Goal: Navigation & Orientation: Find specific page/section

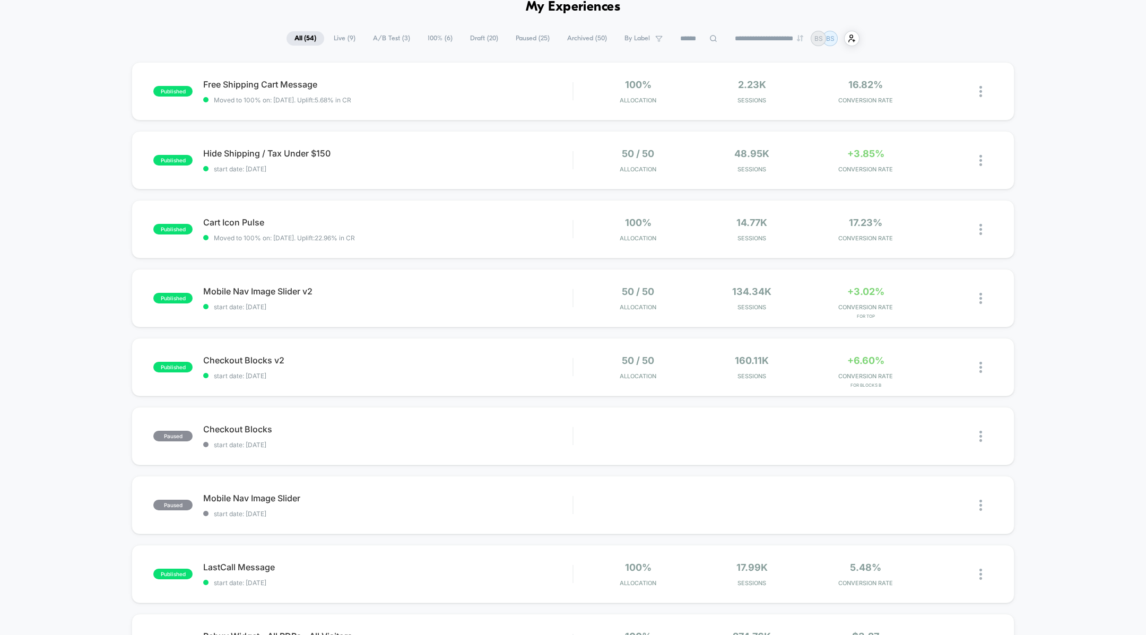
scroll to position [64, 0]
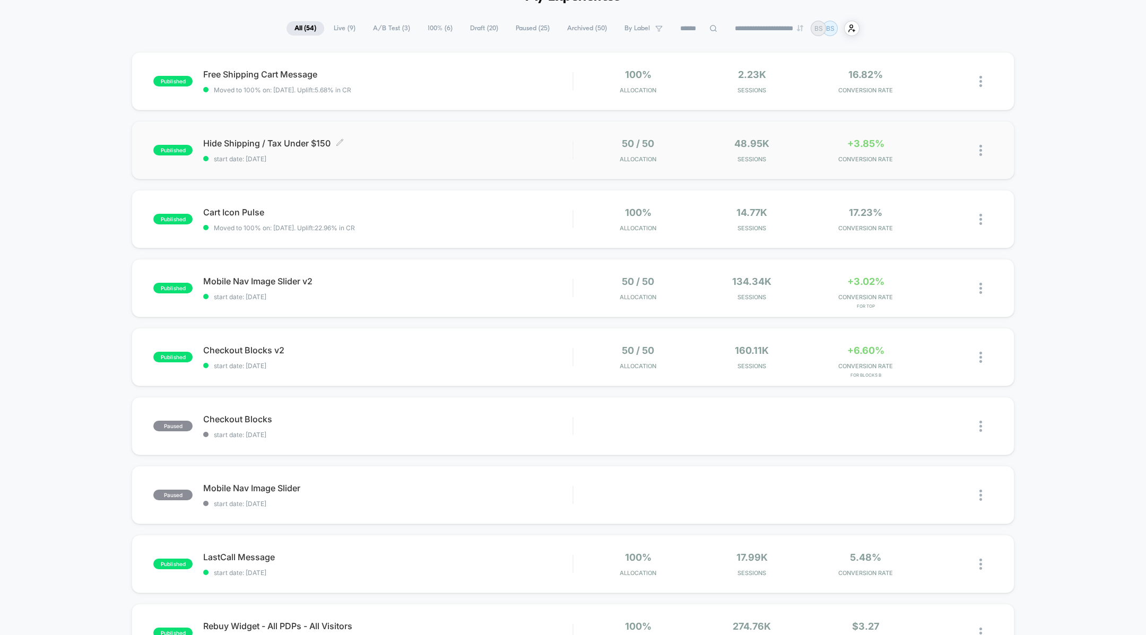
click at [534, 151] on div "Hide Shipping / Tax Under $150 Click to edit experience details Click to edit e…" at bounding box center [387, 150] width 369 height 25
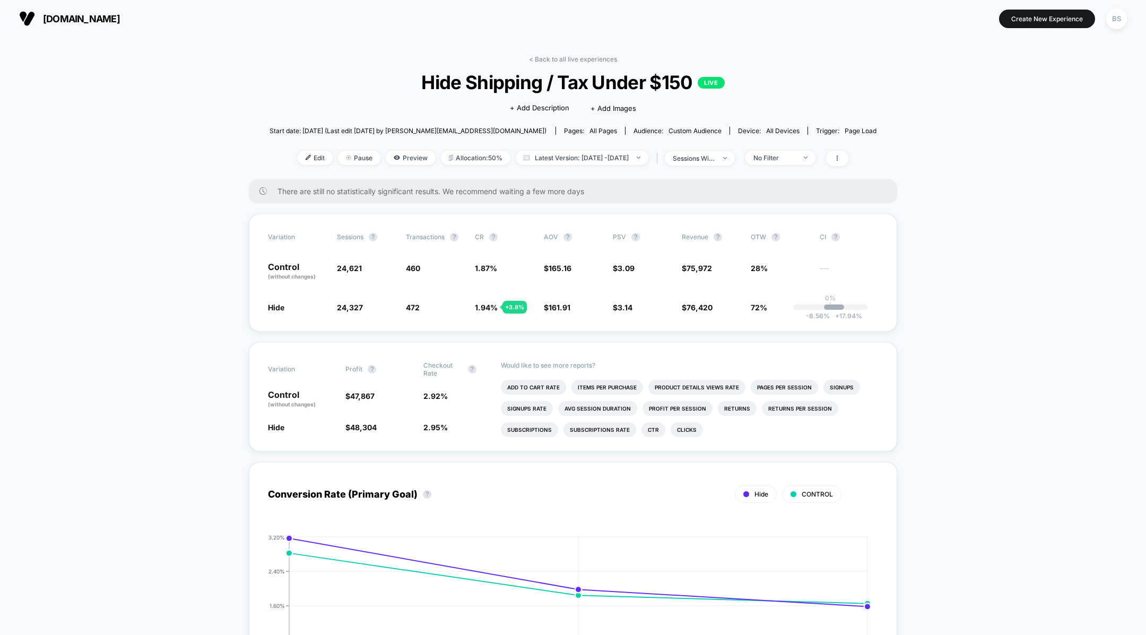
scroll to position [28, 0]
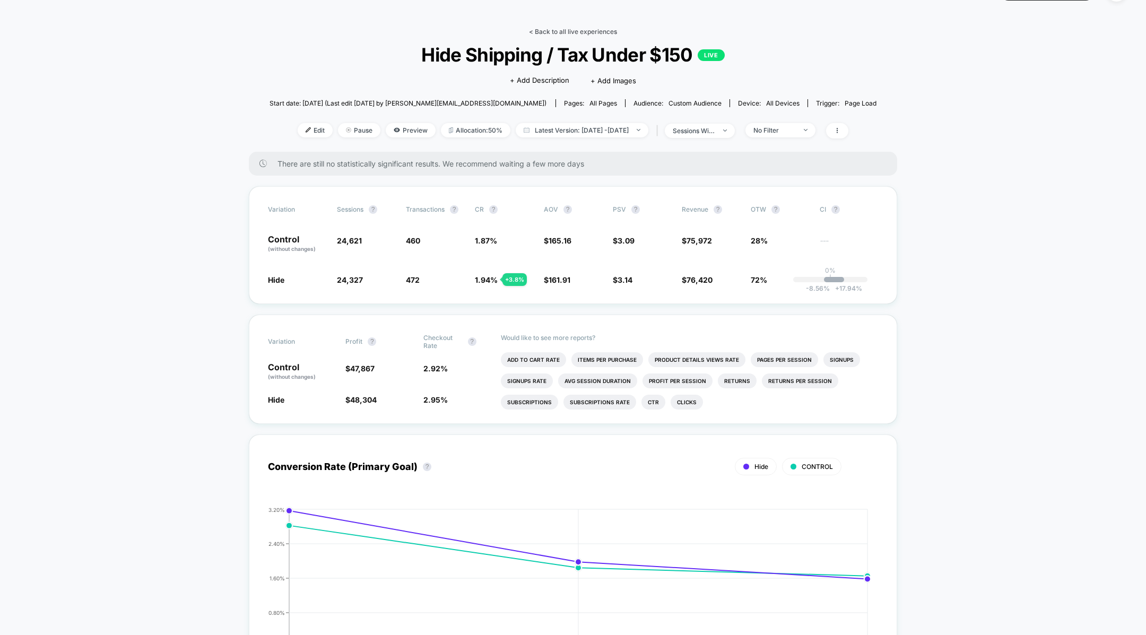
click at [564, 29] on link "< Back to all live experiences" at bounding box center [573, 32] width 88 height 8
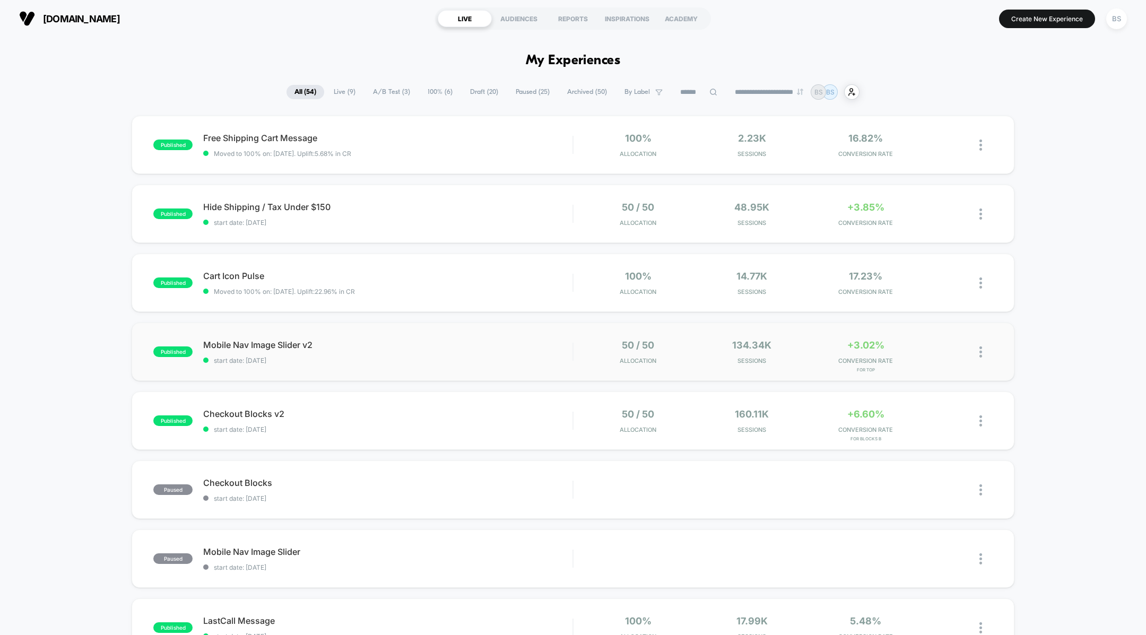
click at [527, 367] on div "published Mobile Nav Image Slider v2 start date: [DATE] 50 / 50 Allocation 134.…" at bounding box center [573, 352] width 883 height 58
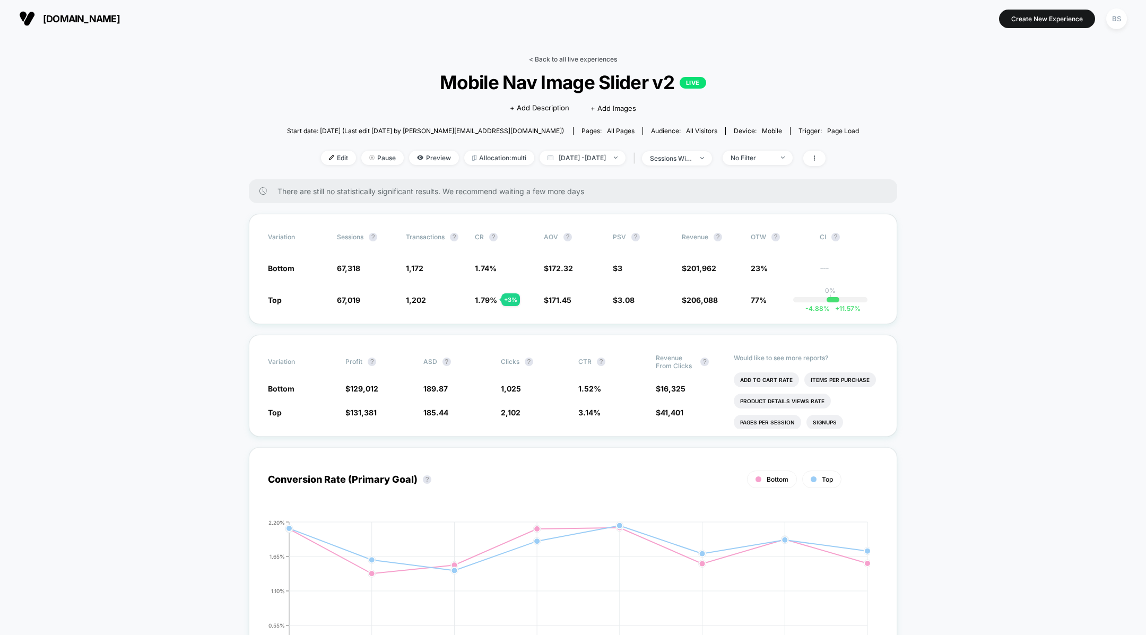
click at [545, 58] on link "< Back to all live experiences" at bounding box center [573, 59] width 88 height 8
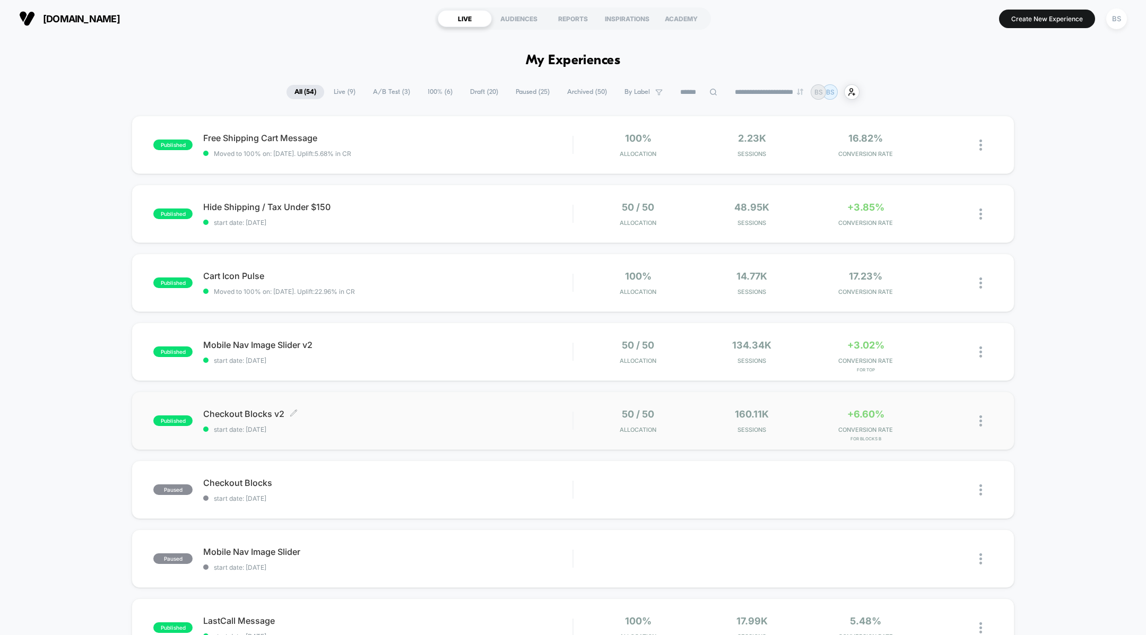
click at [545, 410] on span "Checkout Blocks v2 Click to edit experience details" at bounding box center [387, 414] width 369 height 11
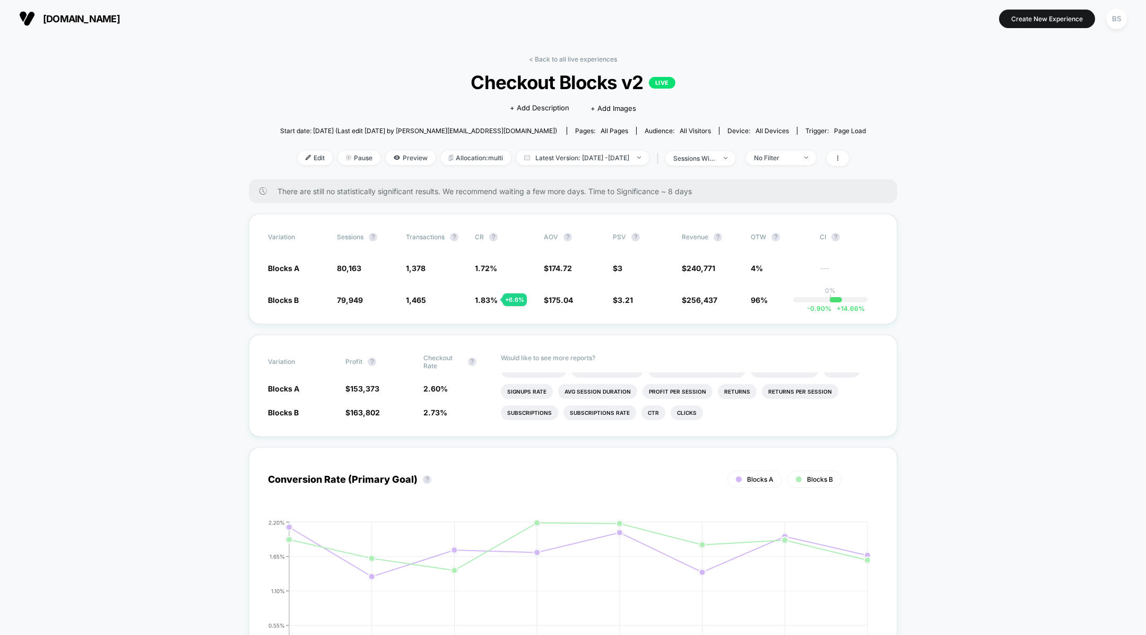
scroll to position [13, 0]
click at [571, 56] on link "< Back to all live experiences" at bounding box center [573, 59] width 88 height 8
